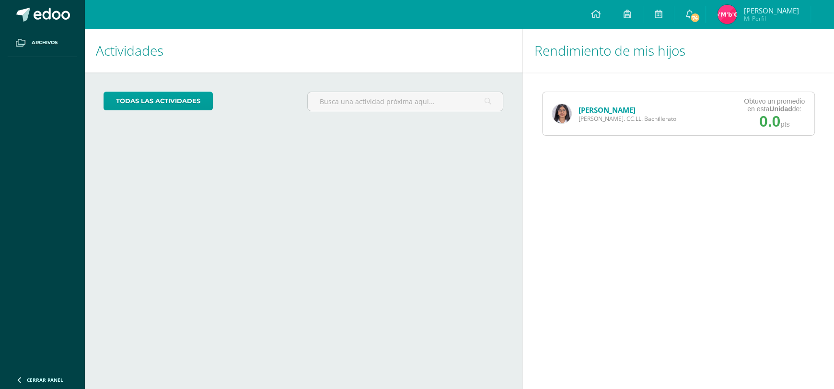
click at [598, 115] on span "[PERSON_NAME]. CC.LL. Bachillerato" at bounding box center [628, 119] width 98 height 8
click at [595, 112] on link "[PERSON_NAME]" at bounding box center [607, 110] width 57 height 10
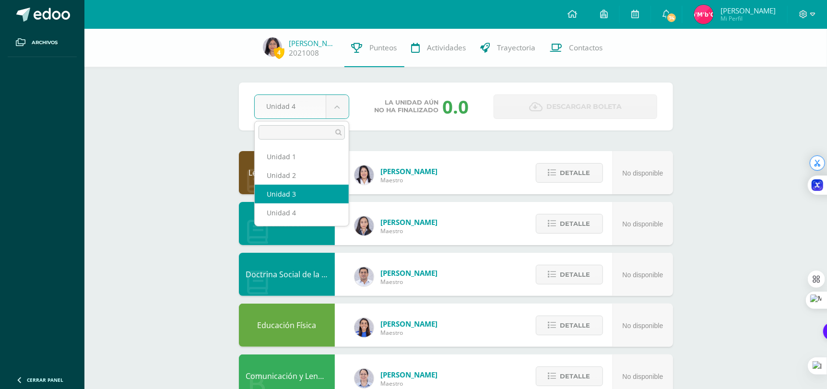
select select "Unidad 3"
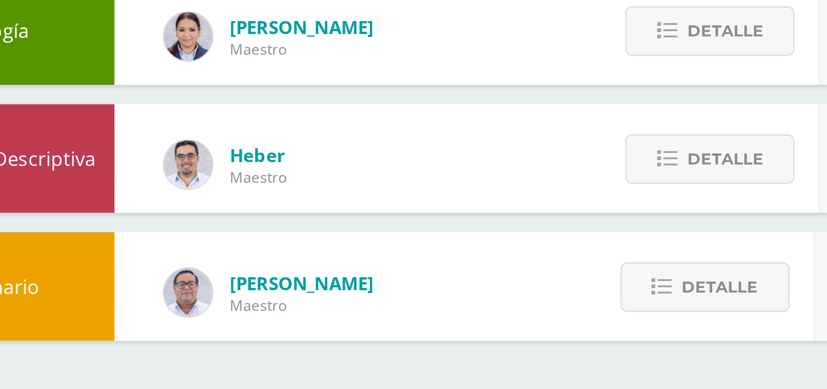
scroll to position [434, 0]
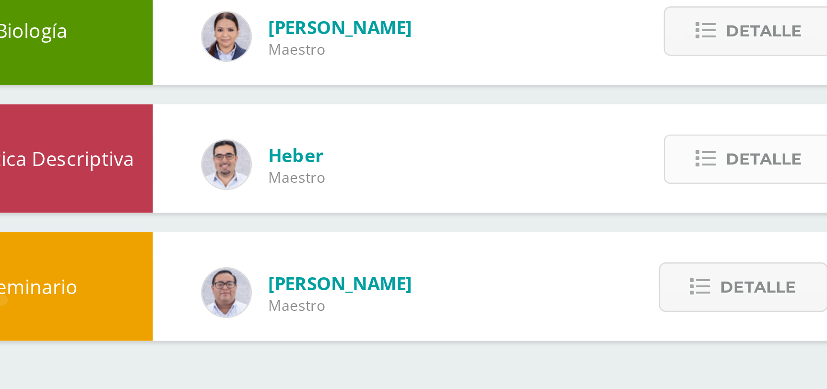
click at [568, 290] on span "Detalle" at bounding box center [577, 298] width 30 height 18
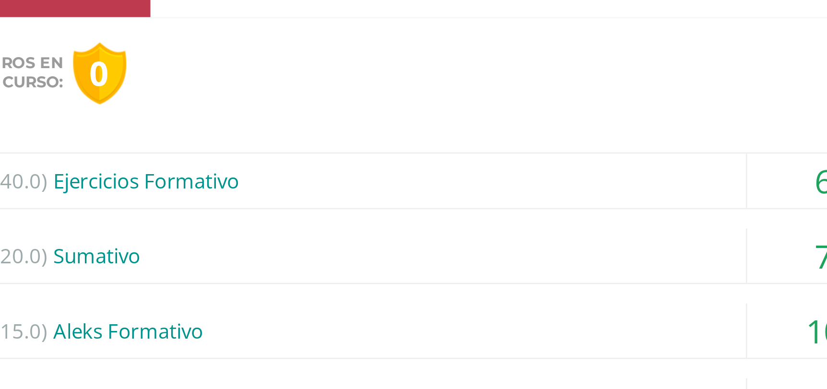
scroll to position [521, 0]
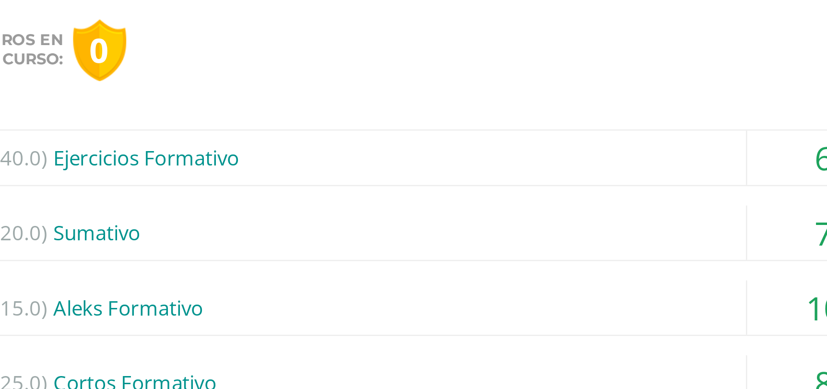
click at [479, 298] on div "(40.0) Ejercicios Formativo" at bounding box center [456, 297] width 404 height 22
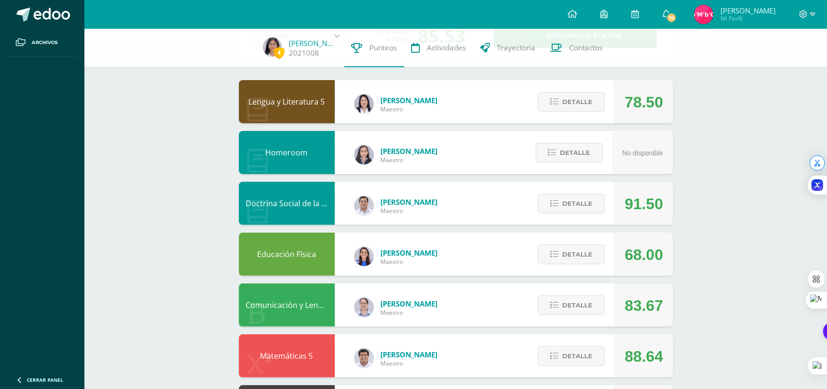
scroll to position [69, 0]
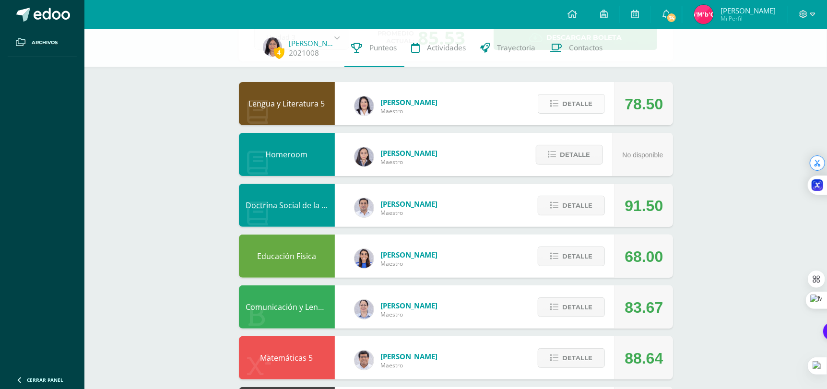
click at [572, 102] on span "Detalle" at bounding box center [577, 104] width 30 height 18
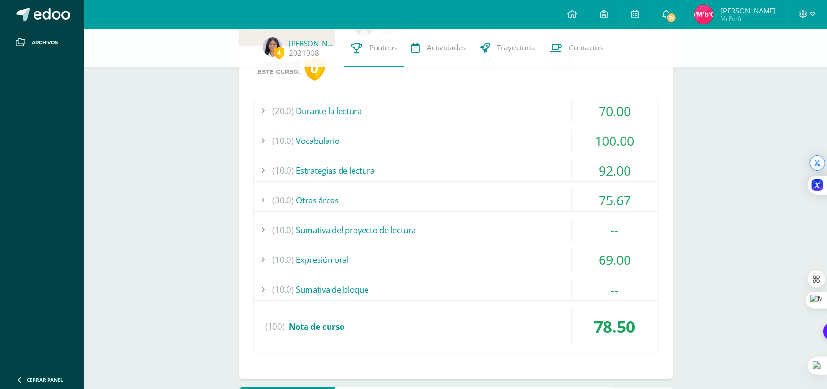
scroll to position [149, 0]
click at [374, 169] on div "(10.0) Estrategias de lectura" at bounding box center [456, 170] width 404 height 22
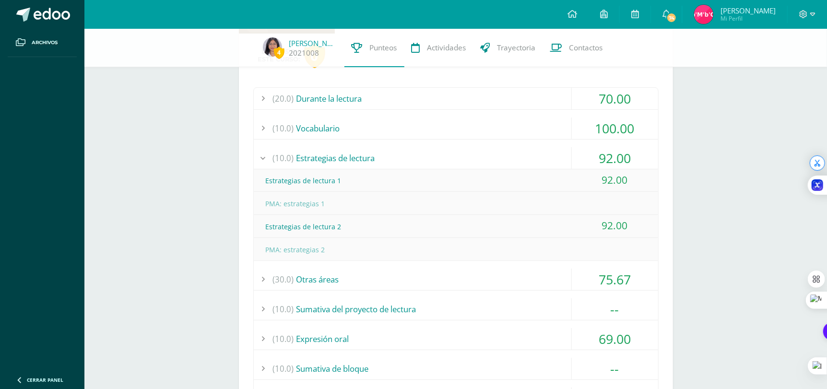
scroll to position [162, 0]
click at [330, 270] on div "(30.0) Otras áreas" at bounding box center [456, 278] width 404 height 22
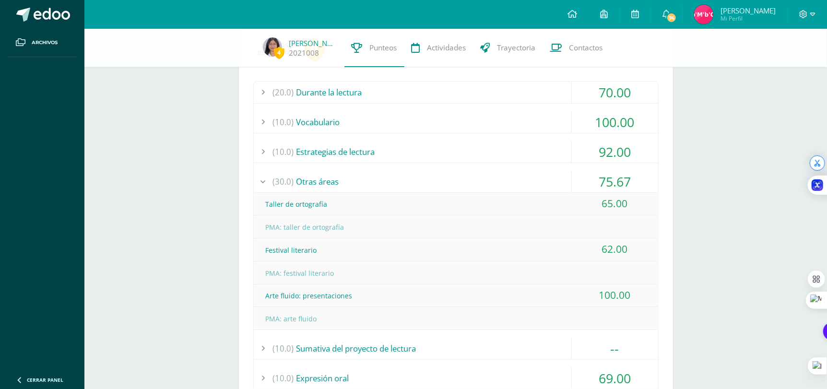
scroll to position [165, 0]
click at [283, 250] on div "Festival literario" at bounding box center [456, 252] width 404 height 22
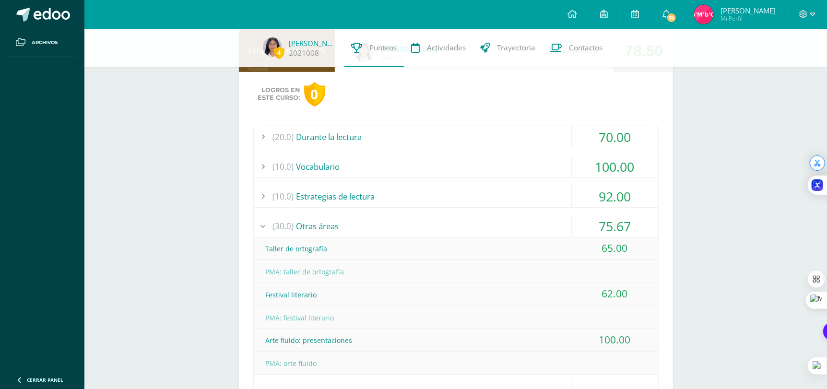
scroll to position [141, 0]
